Goal: Transaction & Acquisition: Download file/media

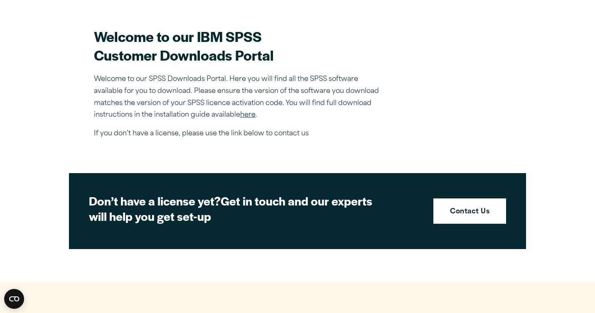
scroll to position [233, 0]
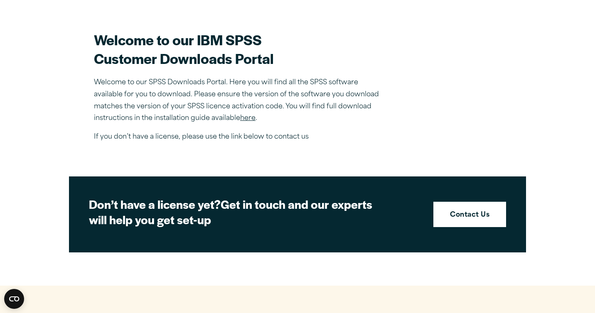
click at [246, 121] on link "here" at bounding box center [247, 118] width 15 height 7
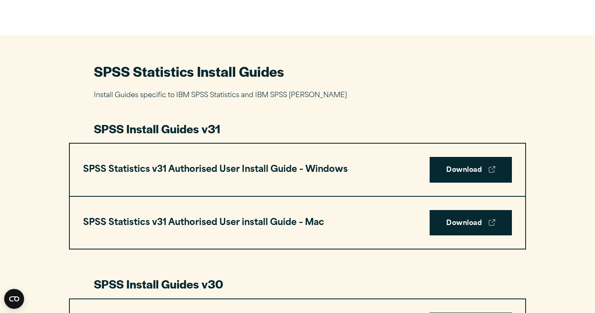
scroll to position [349, 0]
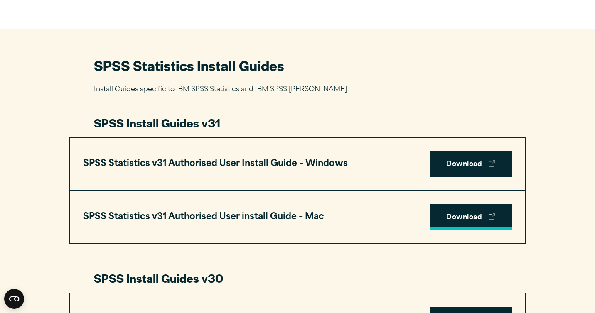
click at [478, 216] on link "Download" at bounding box center [470, 217] width 82 height 26
click at [439, 221] on link "Download" at bounding box center [470, 217] width 82 height 26
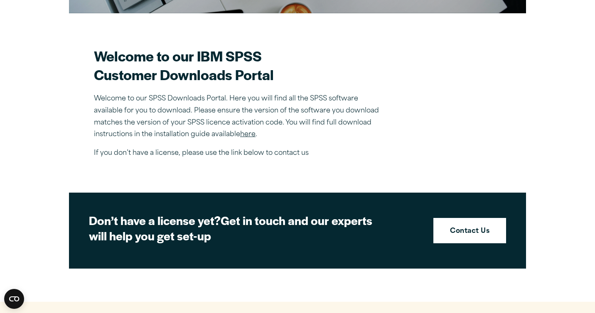
scroll to position [233, 0]
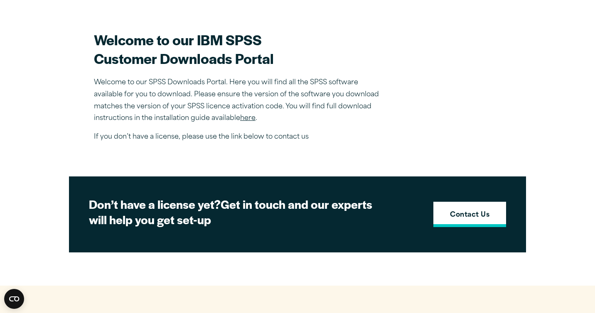
click at [459, 212] on strong "Contact Us" at bounding box center [469, 215] width 39 height 11
click at [476, 216] on strong "Contact Us" at bounding box center [469, 215] width 39 height 11
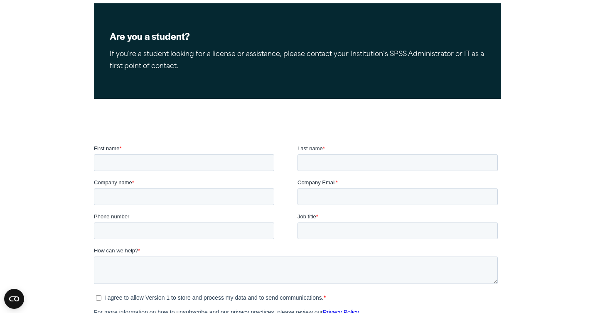
scroll to position [159, 0]
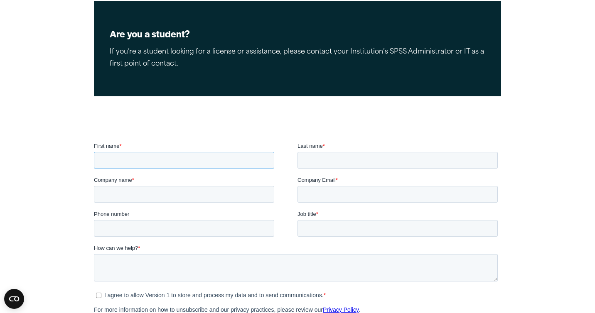
click at [218, 159] on input "First name *" at bounding box center [184, 160] width 180 height 17
type input "******"
type input "*******"
type input "**********"
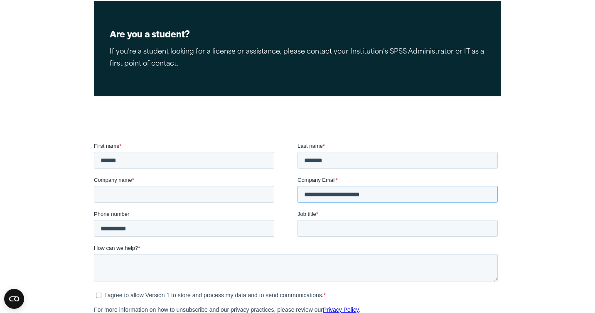
click at [387, 194] on input "**********" at bounding box center [397, 194] width 200 height 17
type input "*"
click at [306, 194] on input "**********" at bounding box center [397, 194] width 200 height 17
type input "**********"
click at [321, 233] on input "Job title *" at bounding box center [397, 228] width 200 height 17
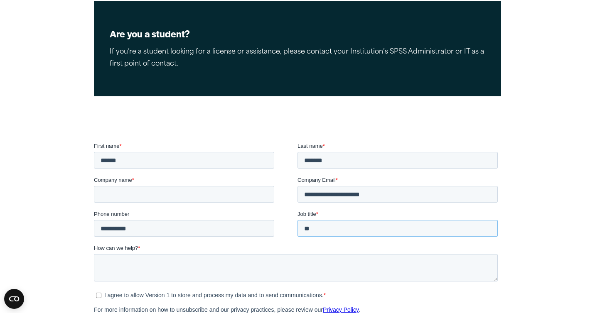
type input "*"
type input "**********"
click at [140, 271] on textarea "How can we help? *" at bounding box center [296, 267] width 404 height 27
type textarea "*"
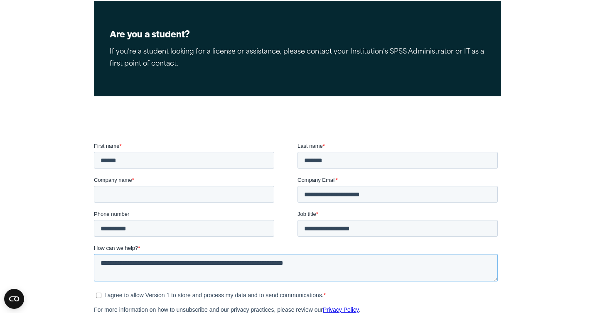
type textarea "**********"
click at [339, 296] on span "I agree to allow Version 1 to store and process my data and to send communicati…" at bounding box center [300, 295] width 393 height 7
click at [382, 290] on ul "I agree to allow Version 1 to store and process my data and to send communicati…" at bounding box center [296, 294] width 404 height 10
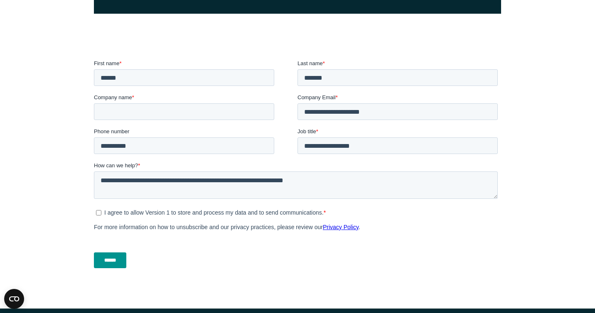
scroll to position [243, 0]
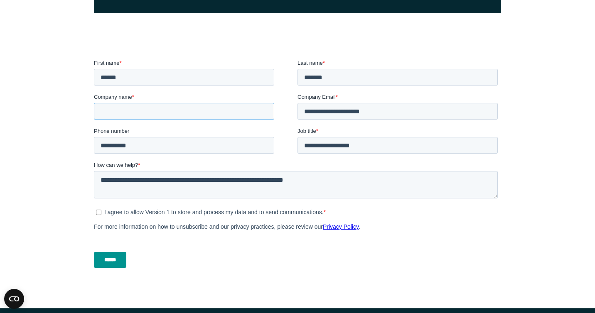
click at [194, 114] on input "Company name *" at bounding box center [184, 111] width 180 height 17
click at [136, 114] on input "**********" at bounding box center [184, 111] width 180 height 17
click at [149, 111] on input "**********" at bounding box center [184, 111] width 180 height 17
click at [103, 109] on input "**********" at bounding box center [184, 111] width 180 height 17
type input "**********"
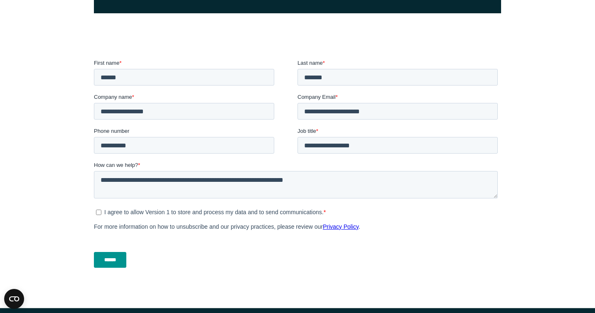
click at [117, 253] on input "******" at bounding box center [110, 260] width 32 height 16
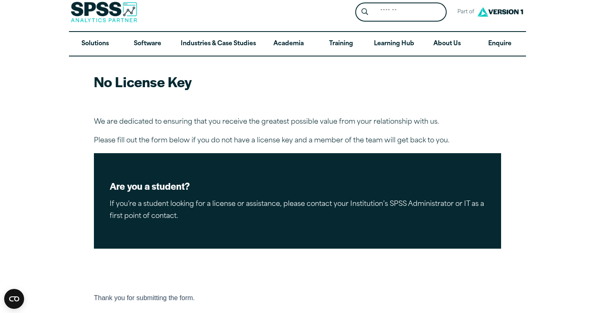
scroll to position [0, 0]
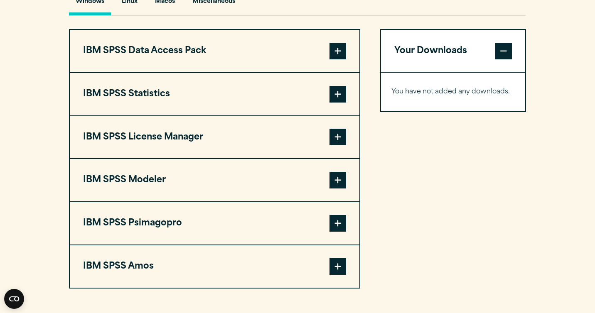
scroll to position [631, 0]
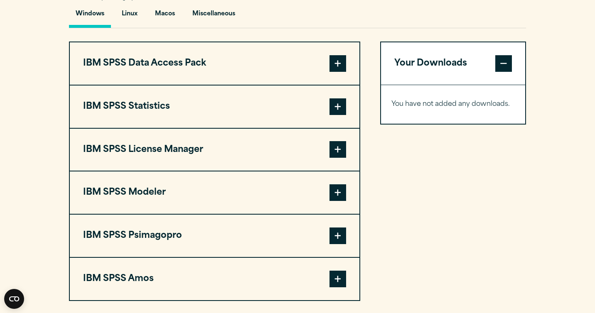
click at [344, 113] on span at bounding box center [337, 106] width 17 height 17
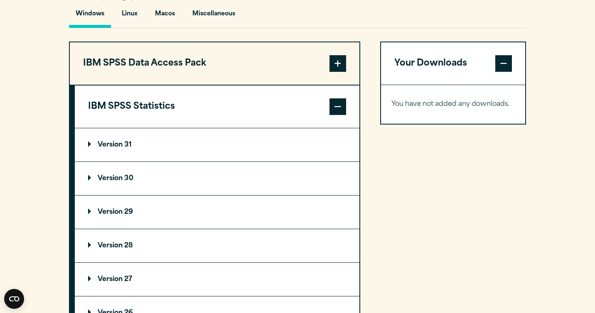
click at [94, 145] on p "Version 31" at bounding box center [110, 145] width 44 height 7
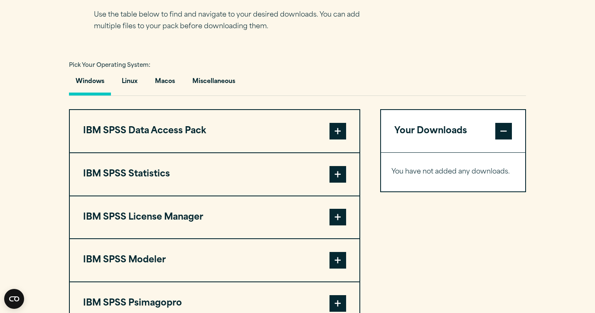
scroll to position [565, 0]
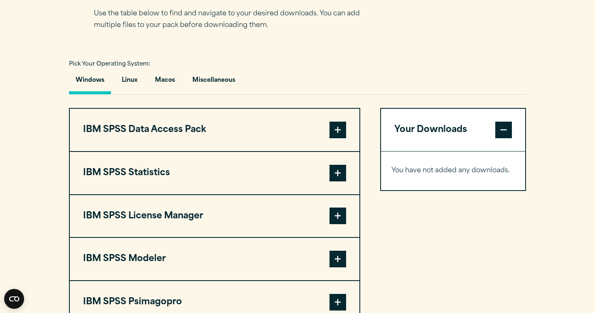
click at [331, 180] on span at bounding box center [337, 173] width 17 height 17
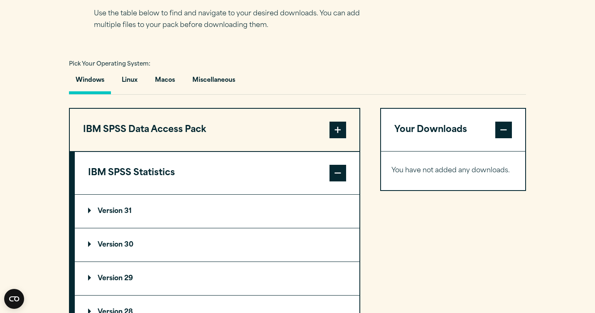
click at [262, 251] on summary "Version 30" at bounding box center [217, 244] width 284 height 33
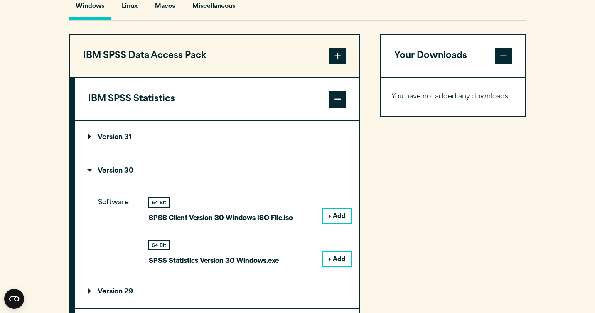
scroll to position [664, 0]
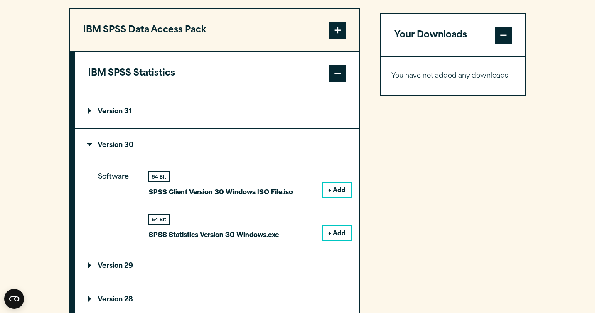
click at [325, 118] on summary "Version 31" at bounding box center [217, 111] width 284 height 33
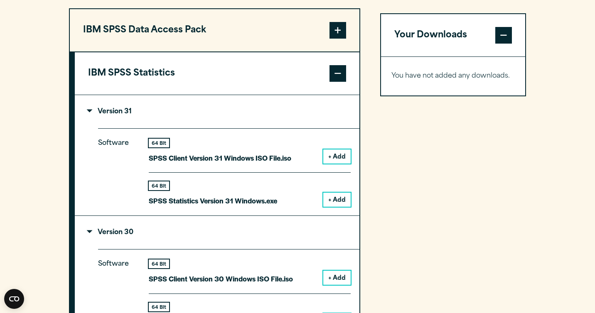
click at [328, 161] on button "+ Add" at bounding box center [336, 156] width 27 height 14
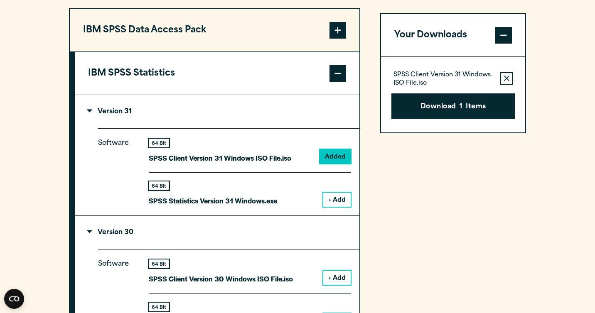
click at [335, 206] on button "+ Add" at bounding box center [336, 200] width 27 height 14
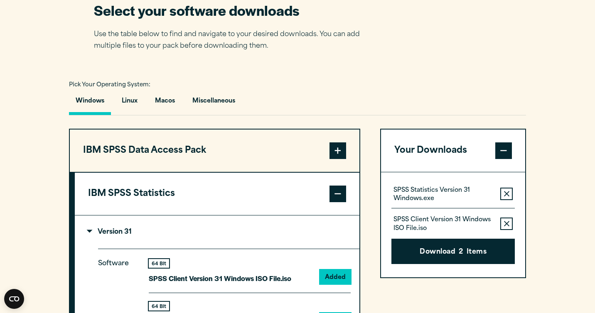
scroll to position [532, 0]
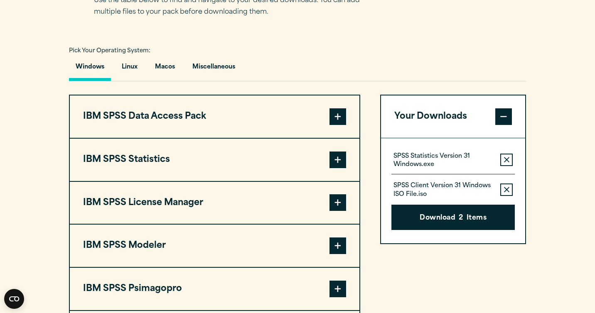
scroll to position [581, 0]
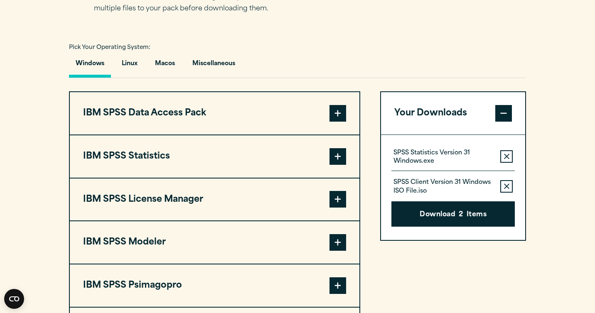
click at [333, 164] on span at bounding box center [337, 156] width 17 height 17
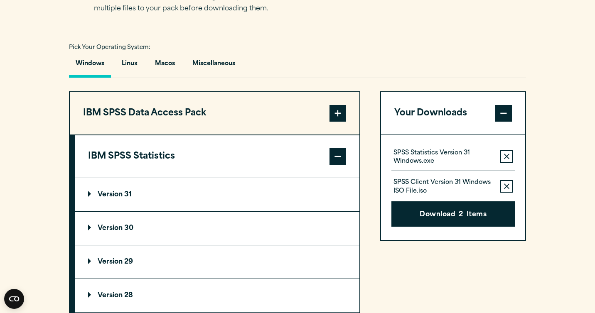
click at [276, 204] on summary "Version 31" at bounding box center [217, 194] width 284 height 33
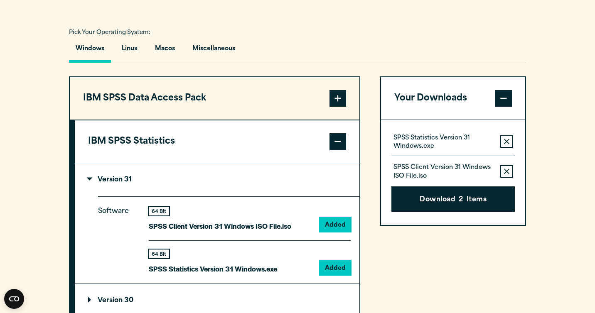
scroll to position [598, 0]
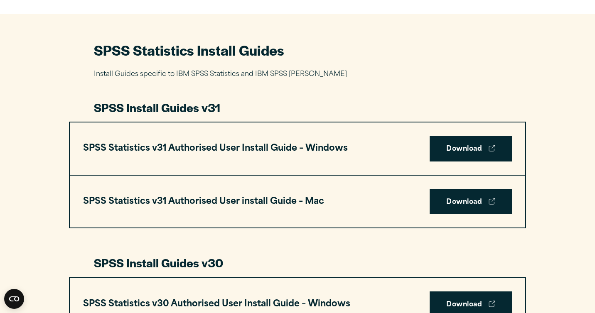
scroll to position [365, 0]
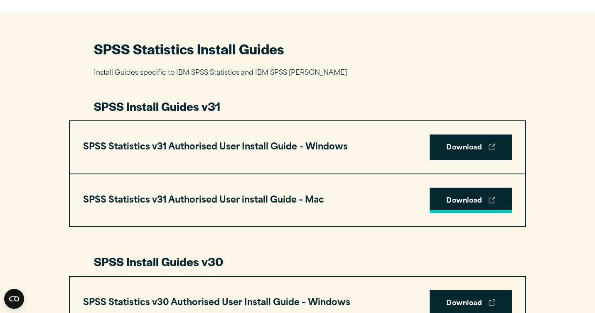
click at [438, 203] on link "Download" at bounding box center [470, 201] width 82 height 26
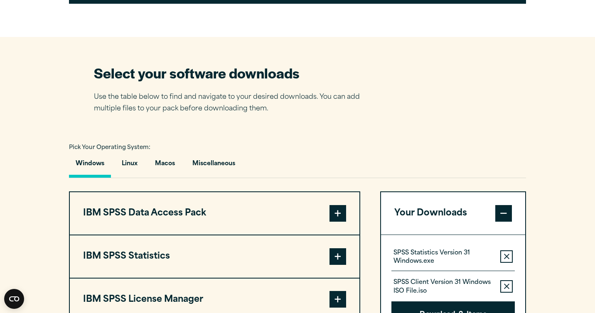
scroll to position [482, 0]
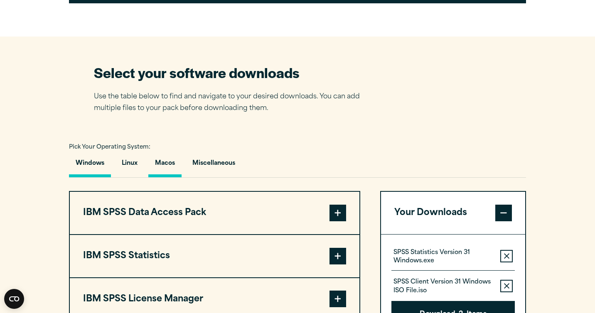
click at [161, 171] on button "Macos" at bounding box center [164, 166] width 33 height 24
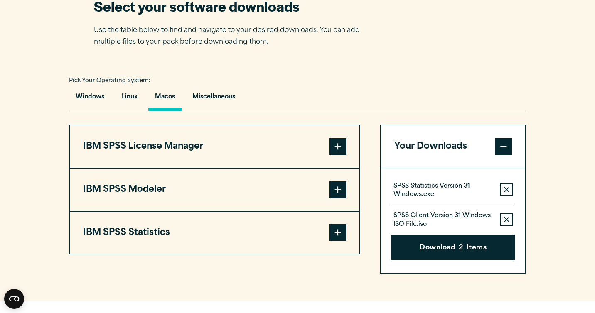
scroll to position [565, 0]
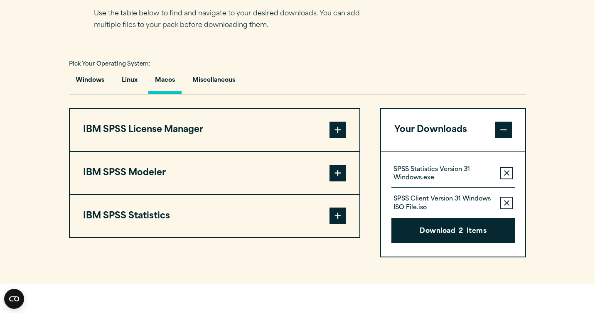
click at [331, 223] on span at bounding box center [337, 216] width 17 height 17
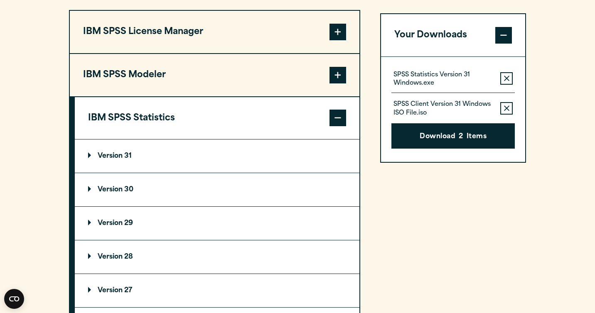
scroll to position [664, 0]
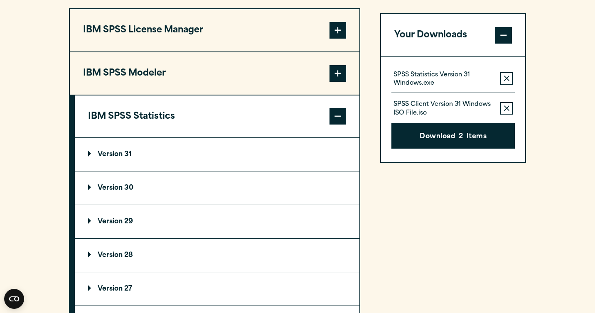
click at [223, 165] on summary "Version 31" at bounding box center [217, 154] width 284 height 33
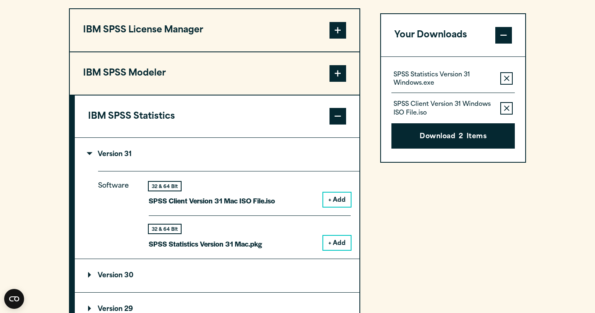
click at [229, 246] on p "SPSS Statistics Version 31 Mac.pkg" at bounding box center [205, 244] width 113 height 12
click at [333, 248] on button "+ Add" at bounding box center [336, 243] width 27 height 14
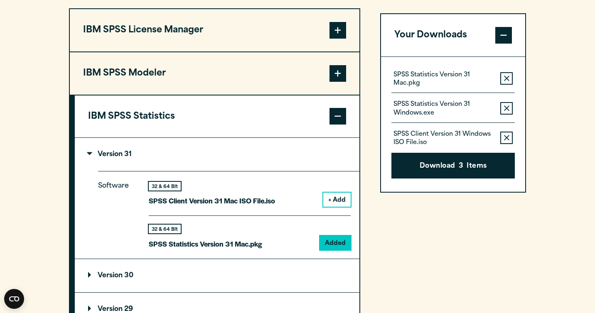
click at [506, 137] on icon "button" at bounding box center [506, 137] width 5 height 5
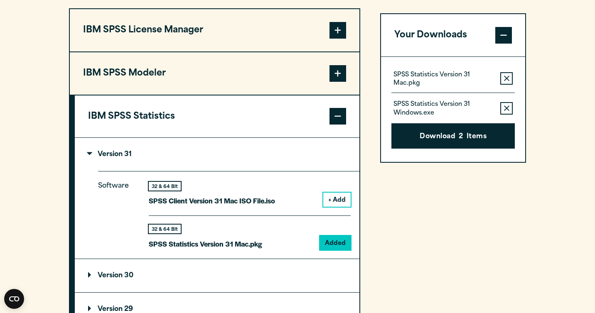
click at [509, 108] on button "Remove this item from your software download list" at bounding box center [506, 108] width 12 height 12
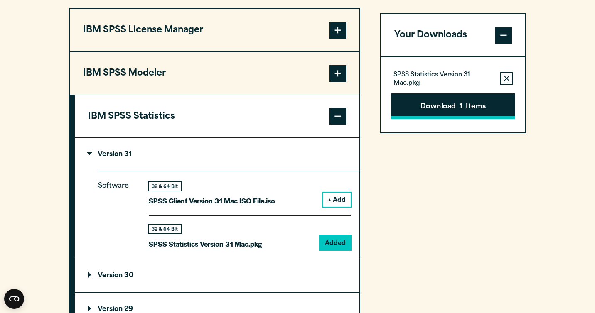
click at [490, 107] on button "Download 1 Items" at bounding box center [452, 106] width 123 height 26
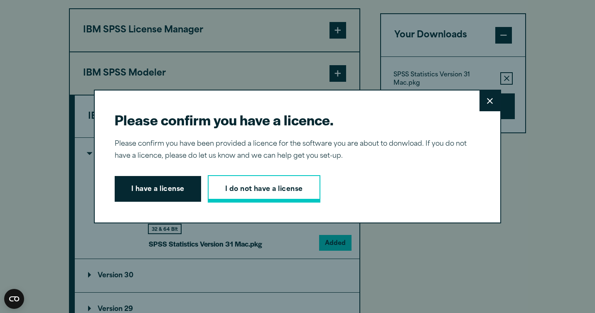
click at [275, 186] on link "I do not have a license" at bounding box center [264, 188] width 113 height 27
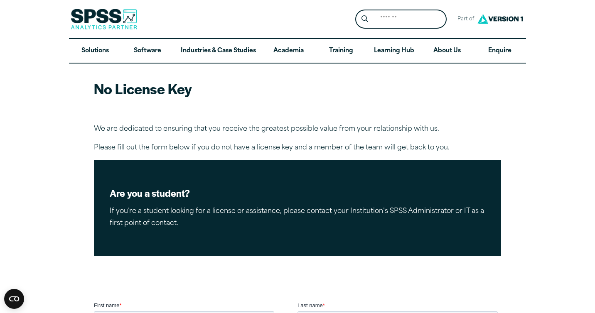
click at [386, 255] on div "Are you a student? If you’re a student looking for a license or assistance, ple…" at bounding box center [297, 208] width 407 height 96
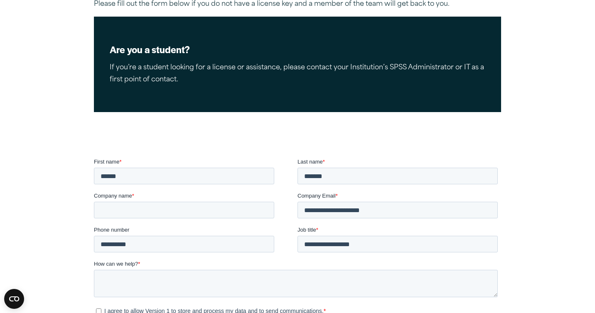
scroll to position [166, 0]
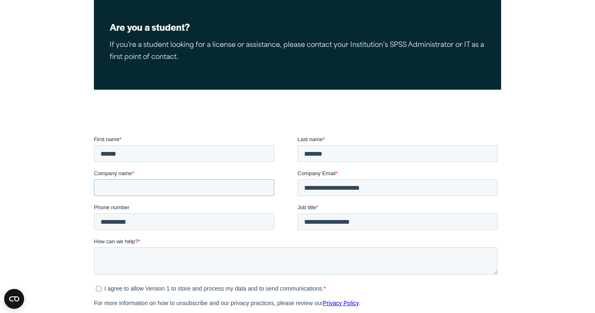
click at [195, 184] on input "Company name *" at bounding box center [184, 187] width 180 height 17
type input "**********"
click at [171, 250] on textarea "How can we help? *" at bounding box center [296, 261] width 404 height 27
type textarea "*"
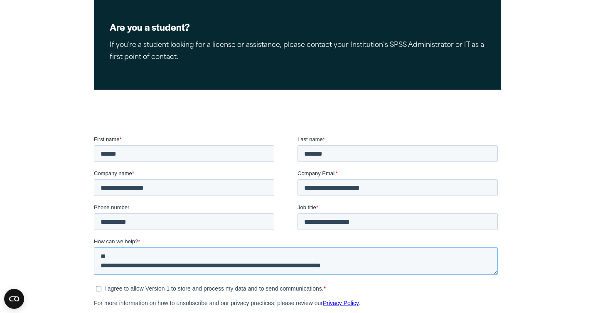
type textarea "**********"
click at [427, 293] on div "I agree to allow Version 1 to store and process my data and to send communicati…" at bounding box center [297, 295] width 407 height 26
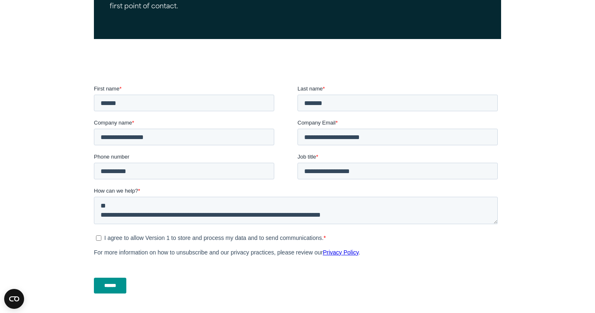
scroll to position [233, 0]
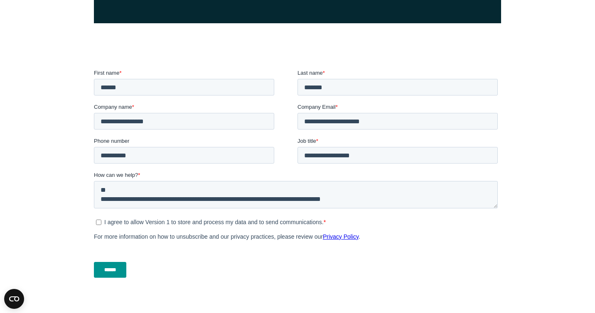
click at [117, 274] on input "******" at bounding box center [110, 270] width 32 height 16
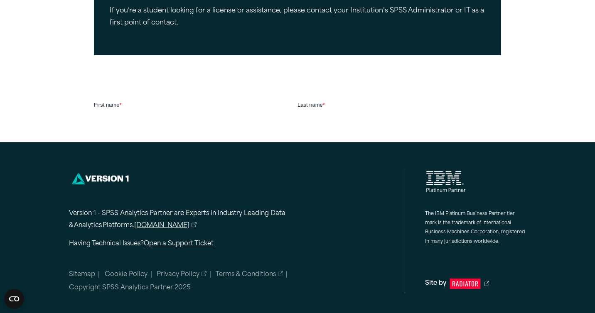
scroll to position [201, 0]
click at [117, 274] on link "Cookie Policy" at bounding box center [126, 275] width 43 height 6
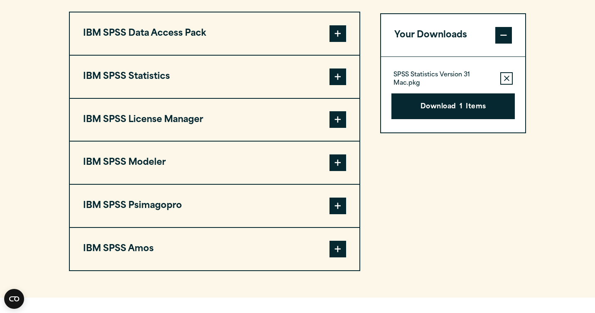
scroll to position [664, 0]
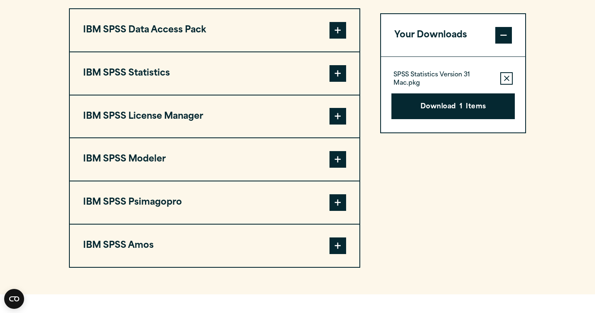
click at [403, 169] on div "Your Downloads SPSS Statistics Version 31 Mac.pkg Remove this item from your so…" at bounding box center [453, 138] width 146 height 260
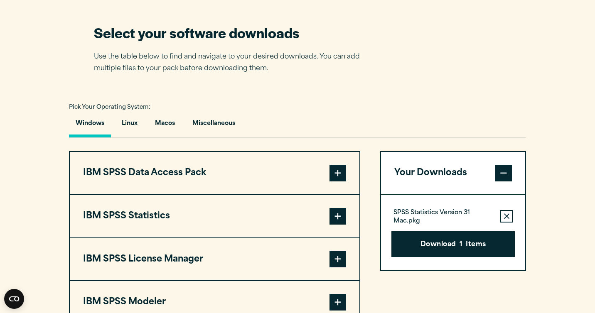
scroll to position [515, 0]
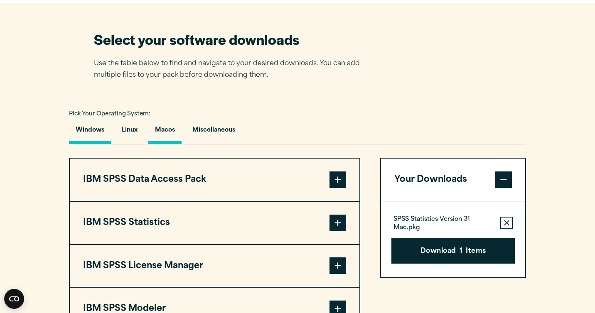
click at [173, 132] on button "Macos" at bounding box center [164, 132] width 33 height 24
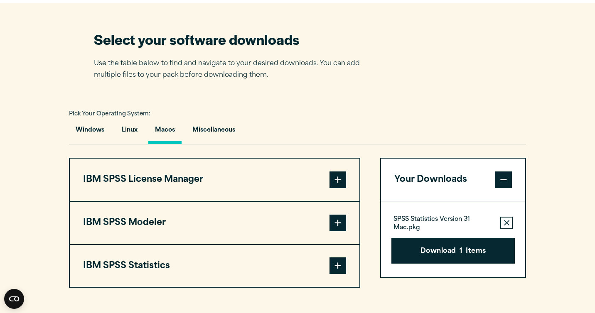
click at [442, 294] on section "Select your software downloads Use the table below to find and navigate to your…" at bounding box center [297, 158] width 595 height 311
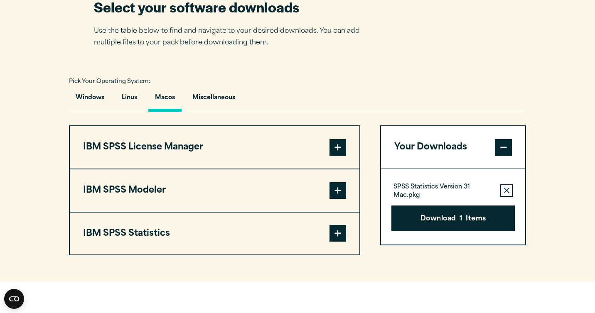
scroll to position [548, 0]
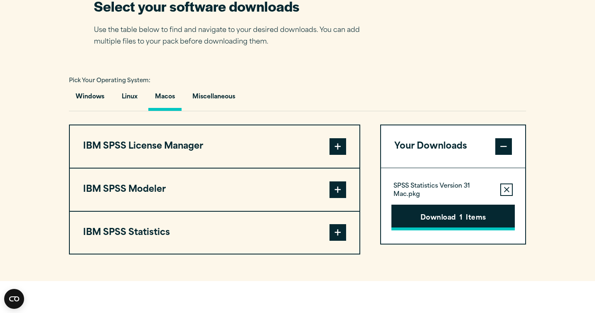
click at [420, 225] on button "Download 1 Items" at bounding box center [452, 218] width 123 height 26
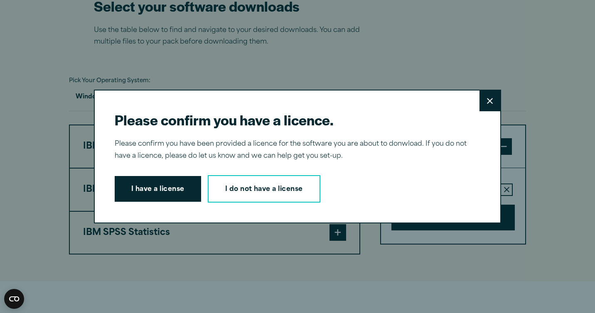
click at [492, 94] on button "Close" at bounding box center [489, 101] width 21 height 21
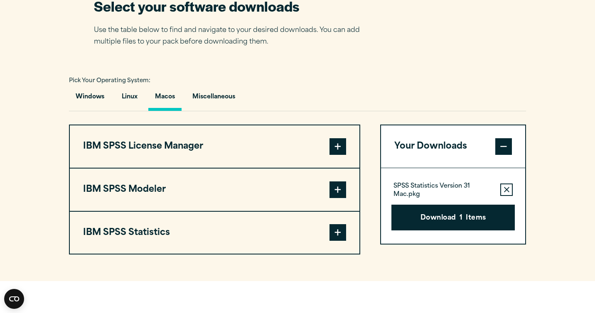
click at [336, 155] on span at bounding box center [337, 146] width 17 height 17
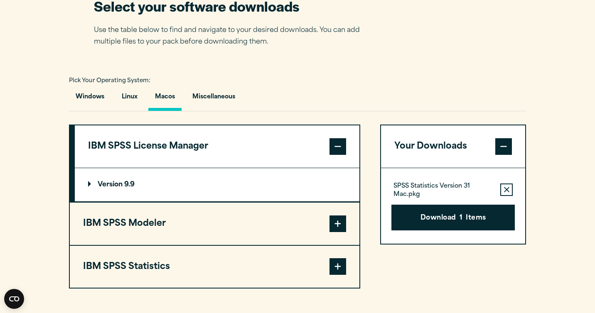
click at [292, 181] on summary "Version 9.9" at bounding box center [217, 184] width 284 height 33
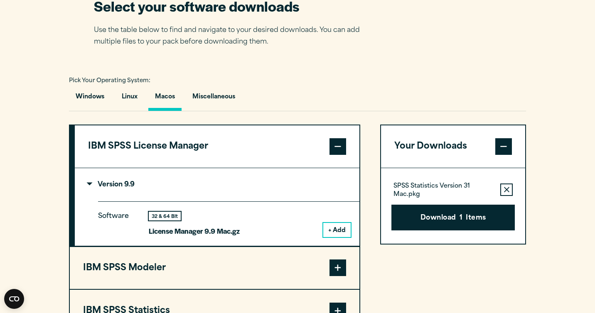
click at [227, 233] on p "License Manager 9.9 Mac.gz" at bounding box center [194, 231] width 91 height 12
click at [331, 228] on button "+ Add" at bounding box center [336, 230] width 27 height 14
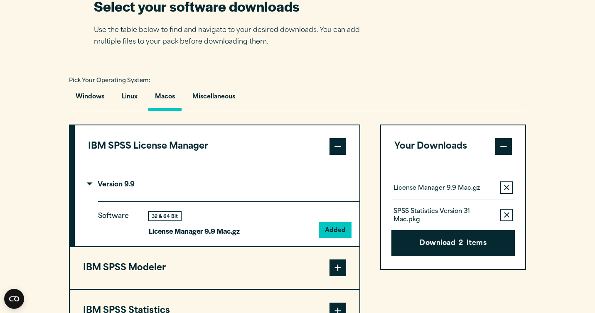
click at [506, 218] on icon "button" at bounding box center [506, 215] width 5 height 6
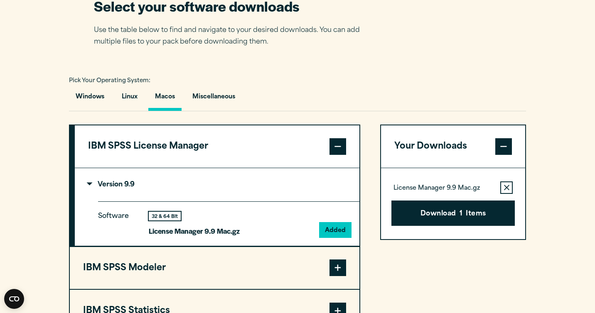
click at [452, 192] on p "License Manager 9.9 Mac.gz" at bounding box center [436, 188] width 86 height 8
click at [451, 220] on button "Download 1 Items" at bounding box center [452, 214] width 123 height 26
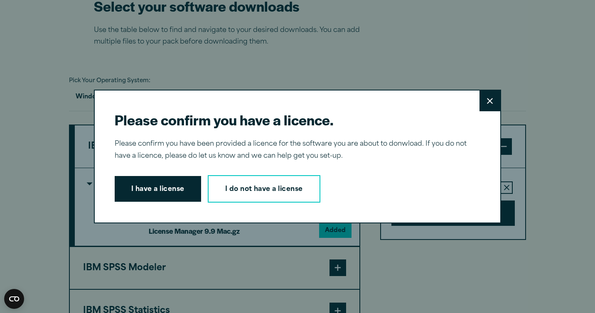
click at [445, 255] on div "Please confirm you have a licence. Close Please confirm you have been provided …" at bounding box center [297, 156] width 595 height 313
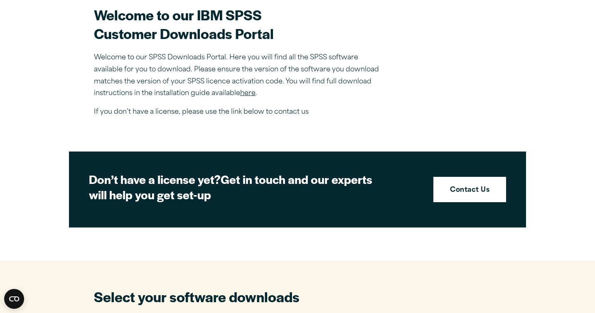
scroll to position [233, 0]
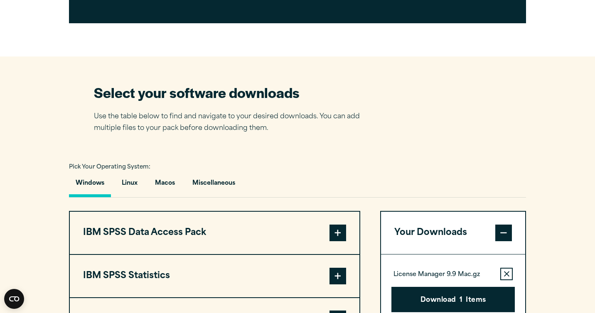
scroll to position [465, 0]
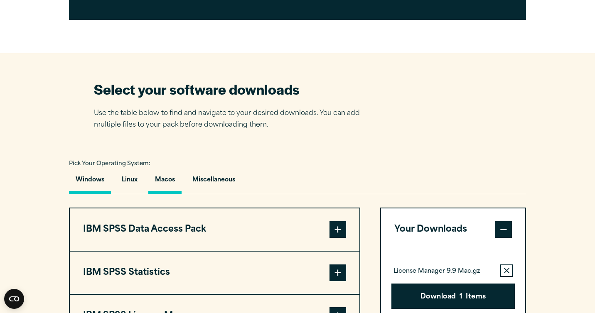
click at [160, 182] on button "Macos" at bounding box center [164, 182] width 33 height 24
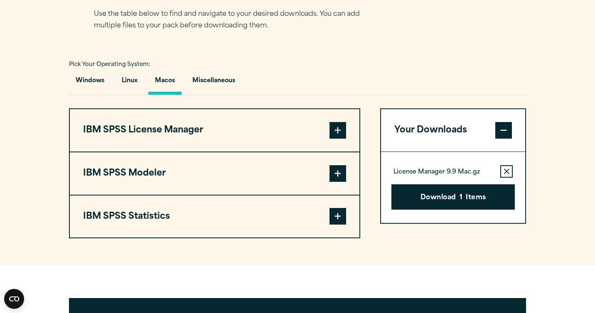
scroll to position [565, 0]
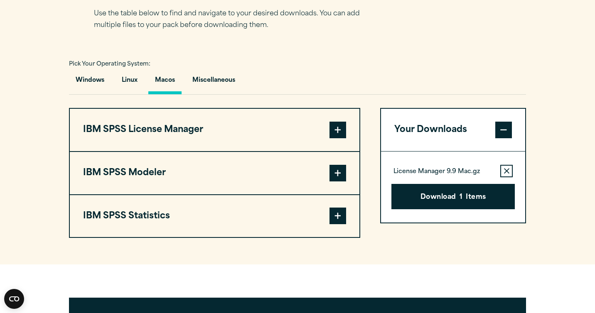
click at [252, 211] on button "IBM SPSS Statistics" at bounding box center [214, 216] width 289 height 42
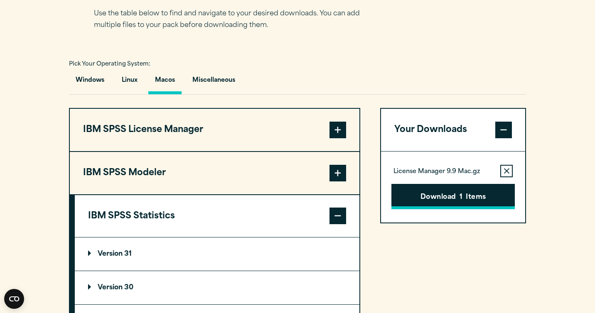
click at [435, 204] on button "Download 1 Items" at bounding box center [452, 197] width 123 height 26
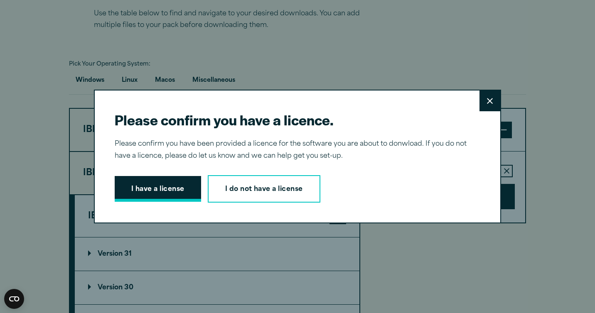
click at [148, 197] on button "I have a license" at bounding box center [158, 189] width 86 height 26
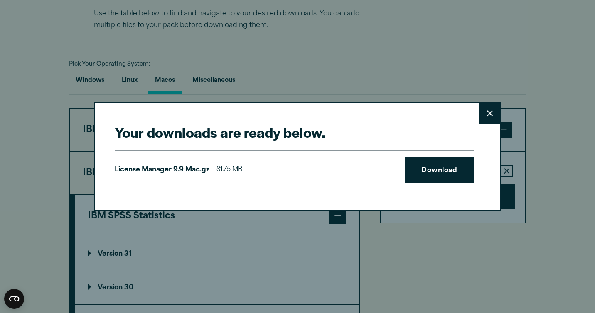
click at [493, 113] on button "Close" at bounding box center [489, 113] width 21 height 21
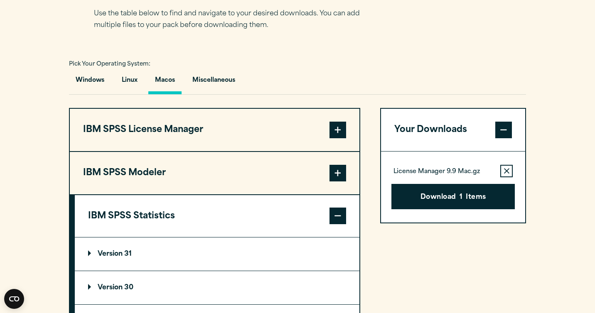
click at [508, 172] on icon "button" at bounding box center [506, 171] width 5 height 6
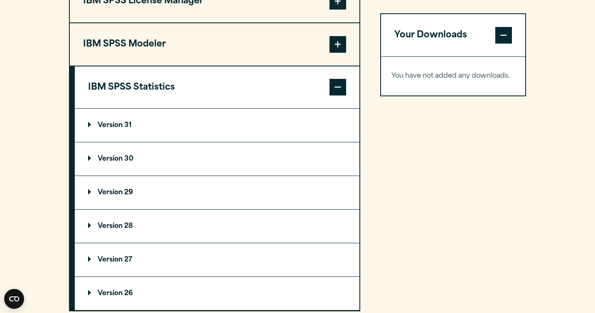
scroll to position [681, 0]
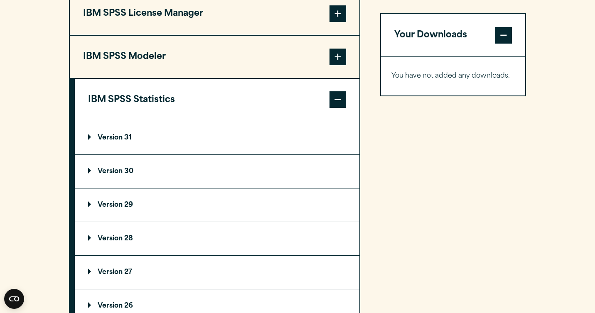
click at [149, 147] on summary "Version 31" at bounding box center [217, 137] width 284 height 33
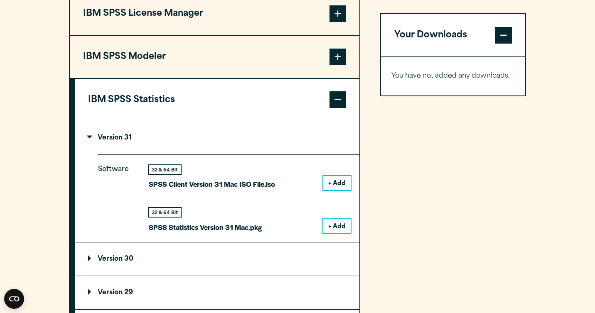
click at [247, 263] on summary "Version 30" at bounding box center [217, 259] width 284 height 33
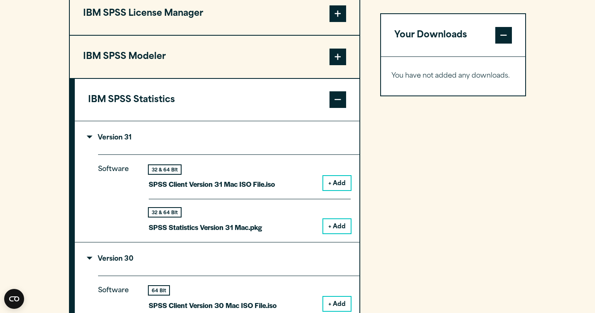
click at [437, 276] on div "Your Downloads You have not added any downloads. Download 0 Items" at bounding box center [453, 245] width 146 height 507
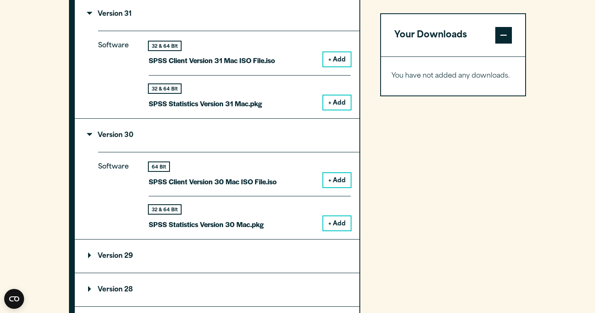
scroll to position [814, 0]
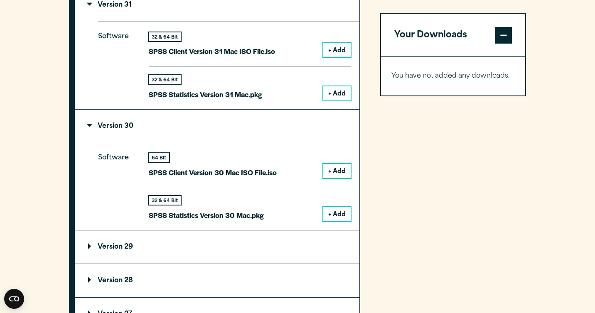
click at [344, 218] on button "+ Add" at bounding box center [336, 214] width 27 height 14
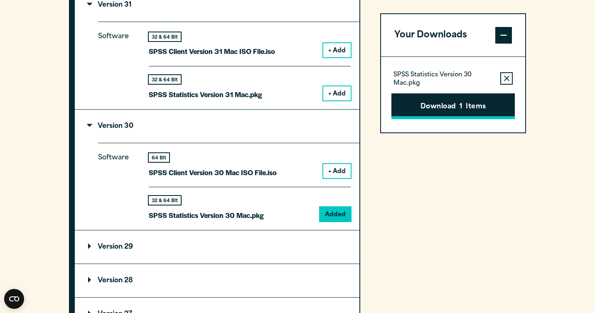
click at [431, 112] on button "Download 1 Items" at bounding box center [452, 106] width 123 height 26
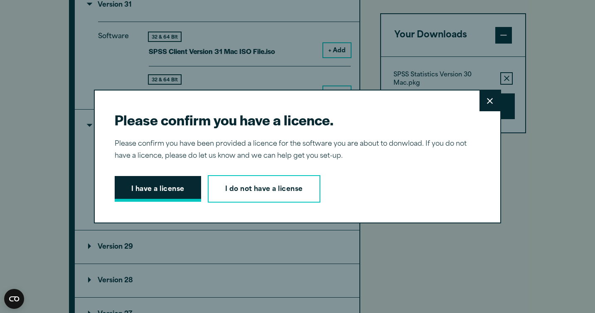
click at [141, 197] on button "I have a license" at bounding box center [158, 189] width 86 height 26
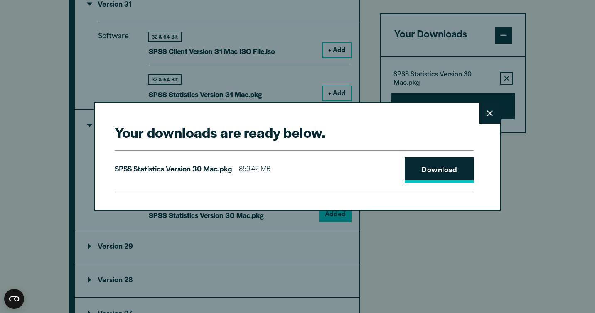
click at [421, 178] on link "Download" at bounding box center [438, 170] width 69 height 26
click at [420, 176] on link "Download" at bounding box center [438, 170] width 69 height 26
click at [286, 206] on div "Your downloads are ready below. Close SPSS Statistics Version 30 Mac.pkg 859.42…" at bounding box center [297, 156] width 407 height 108
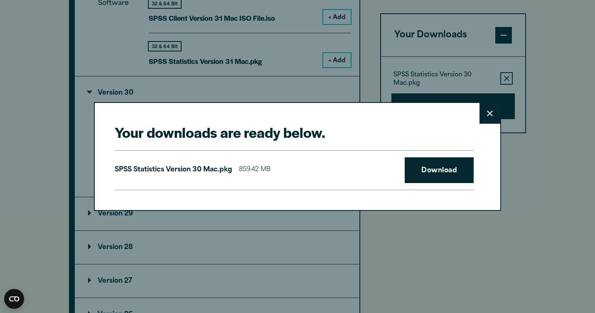
scroll to position [864, 0]
